Goal: Navigation & Orientation: Find specific page/section

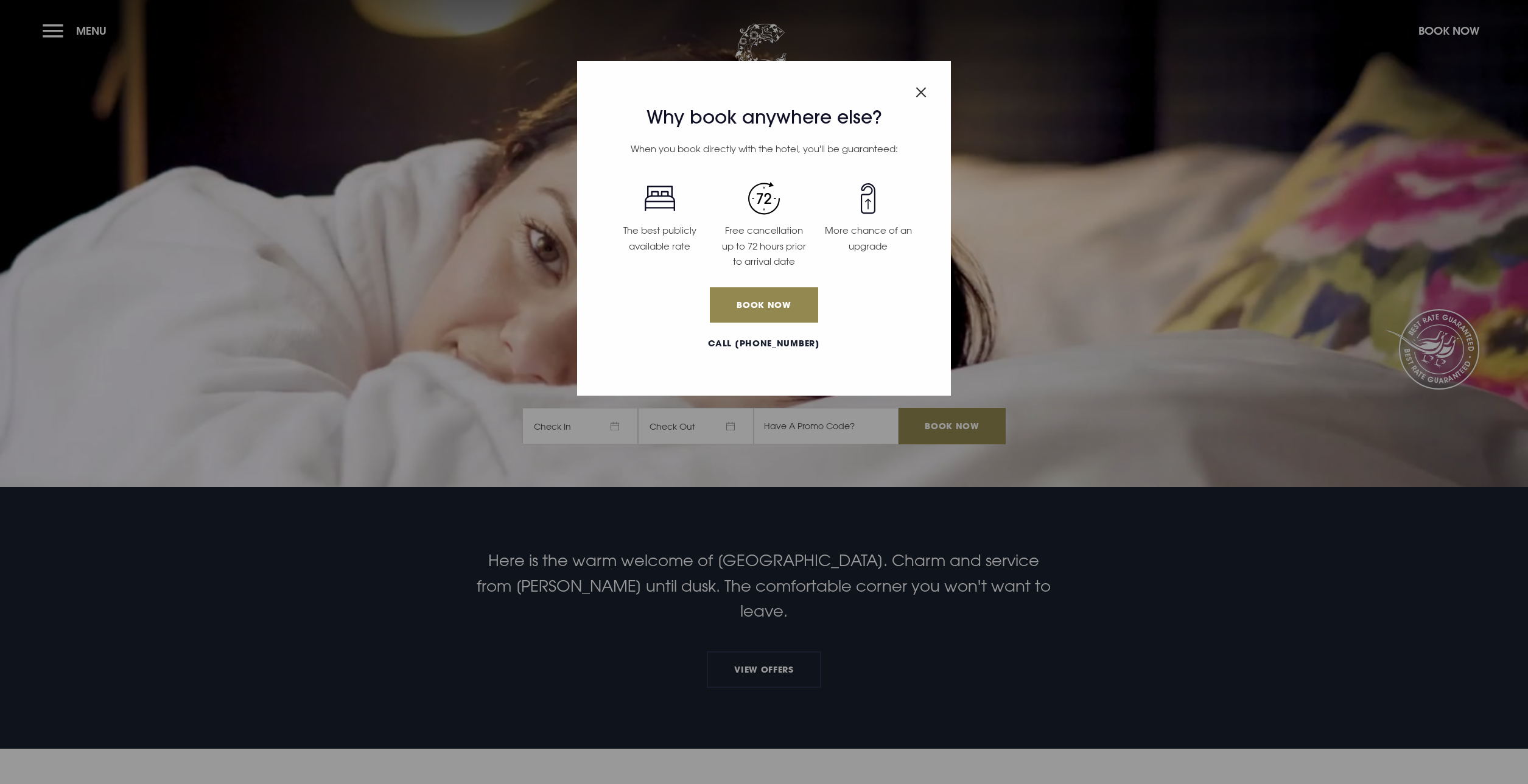
click at [916, 88] on img "Close modal" at bounding box center [921, 92] width 11 height 10
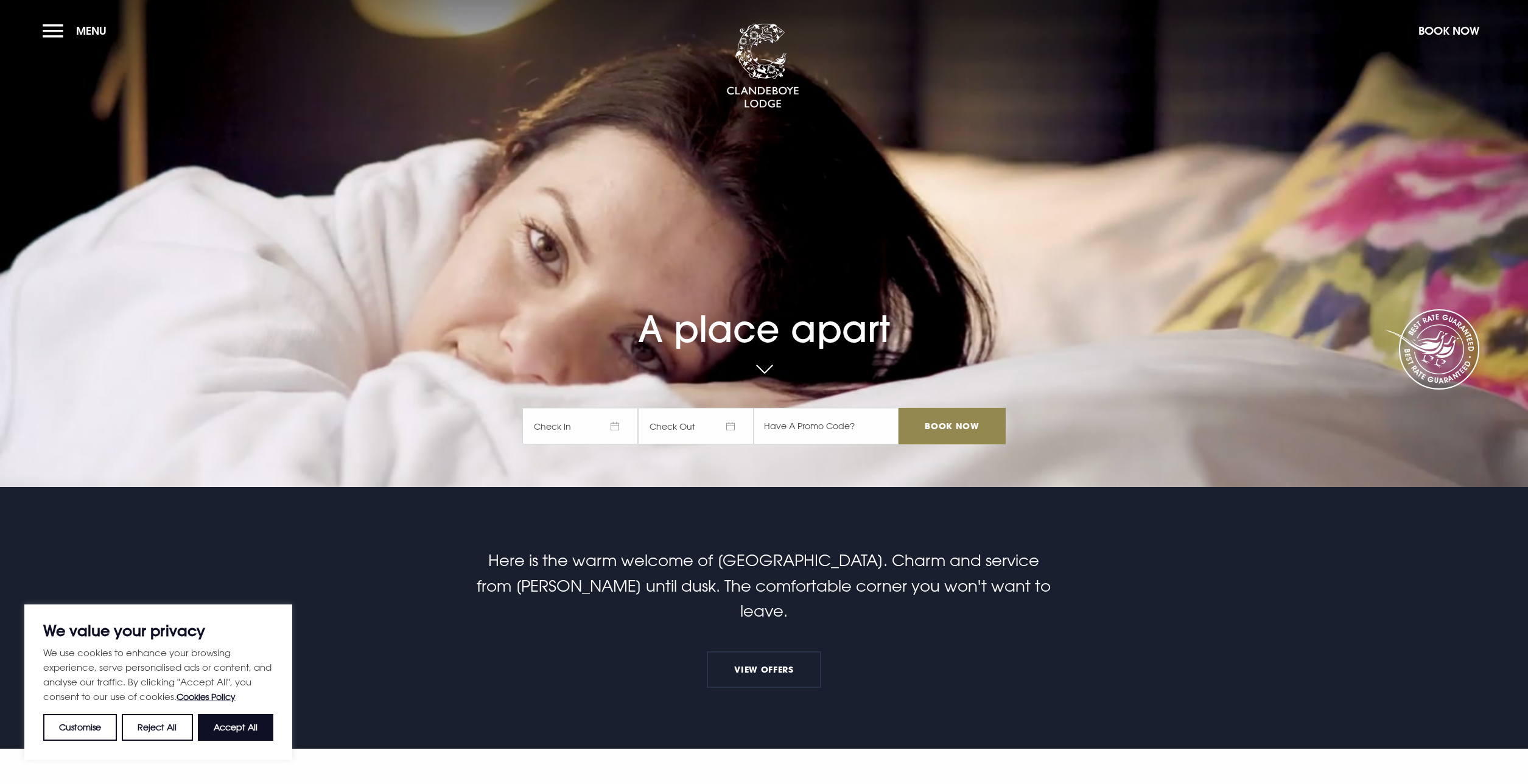
click at [237, 719] on button "Accept All" at bounding box center [235, 727] width 75 height 27
checkbox input "true"
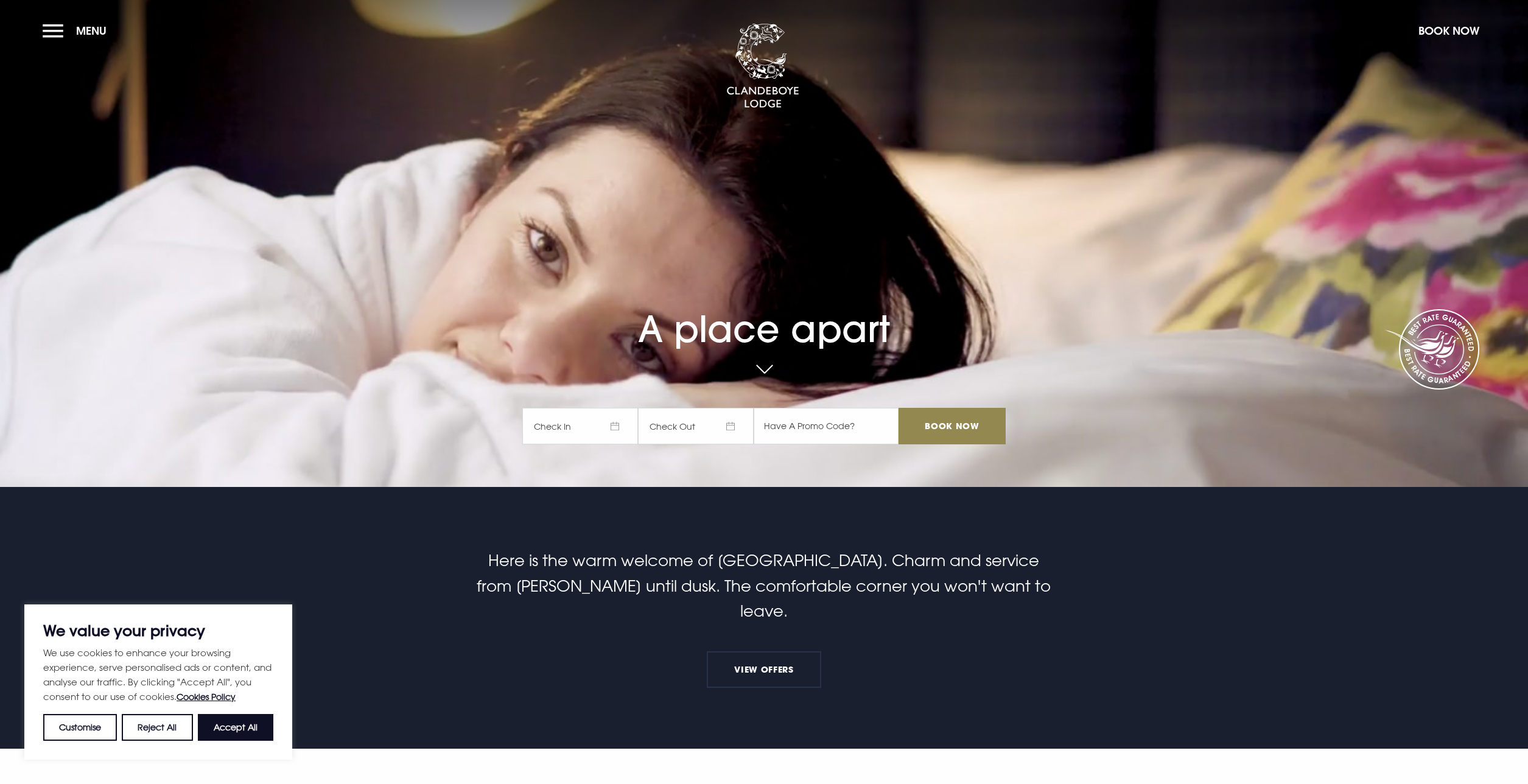
checkbox input "true"
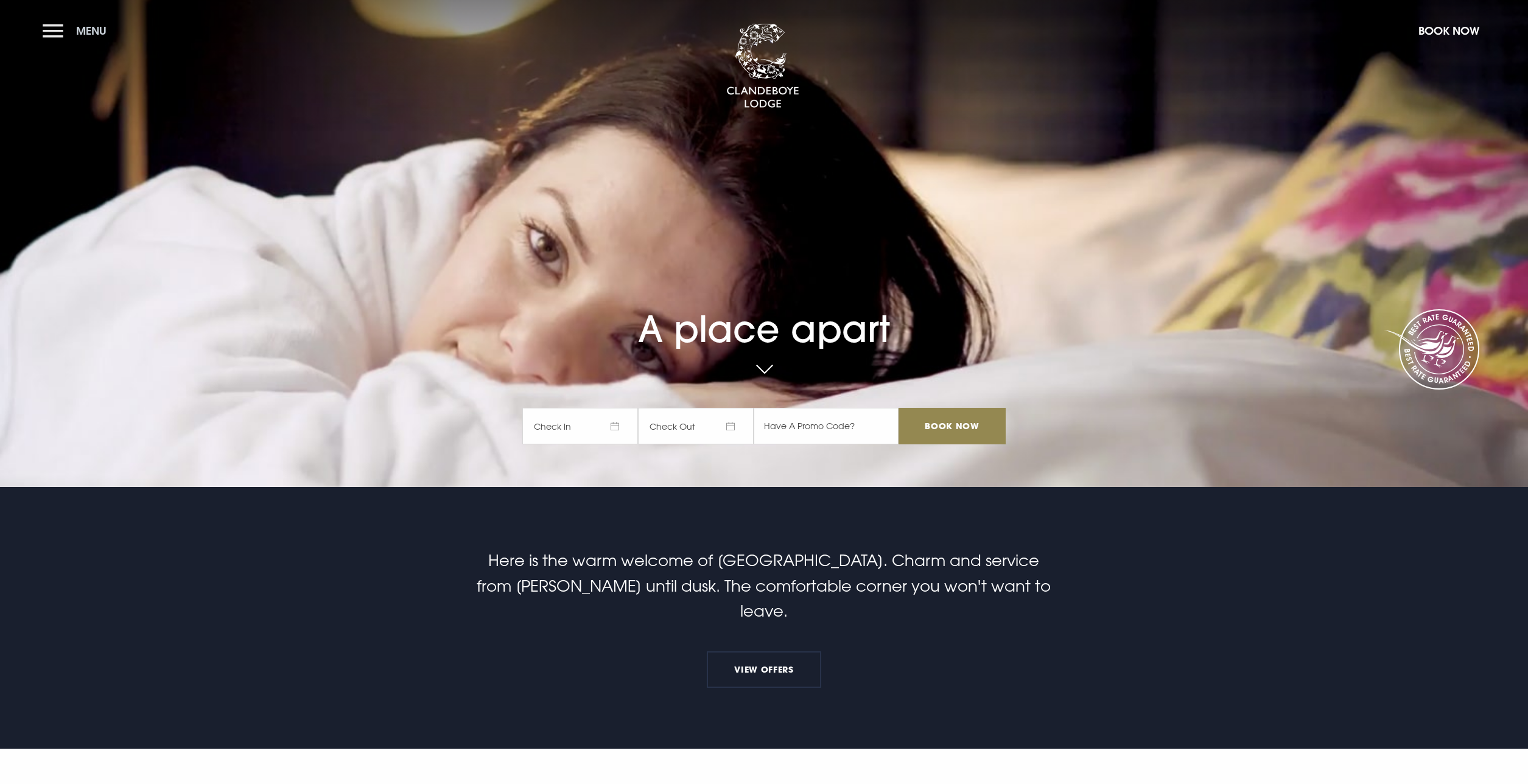
click at [71, 28] on button "Menu" at bounding box center [78, 30] width 70 height 26
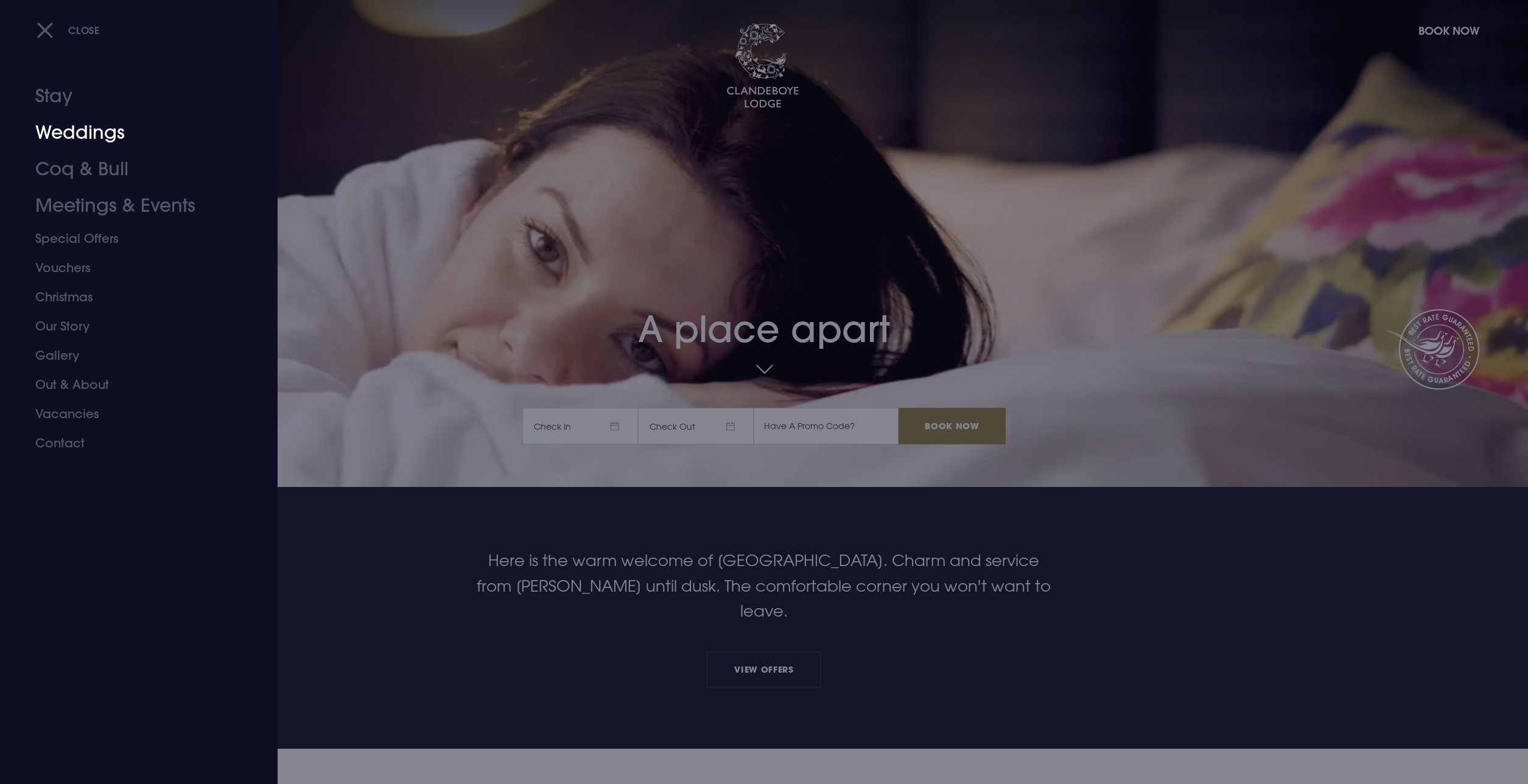
click at [85, 137] on link "Weddings" at bounding box center [132, 132] width 193 height 36
